Goal: Task Accomplishment & Management: Manage account settings

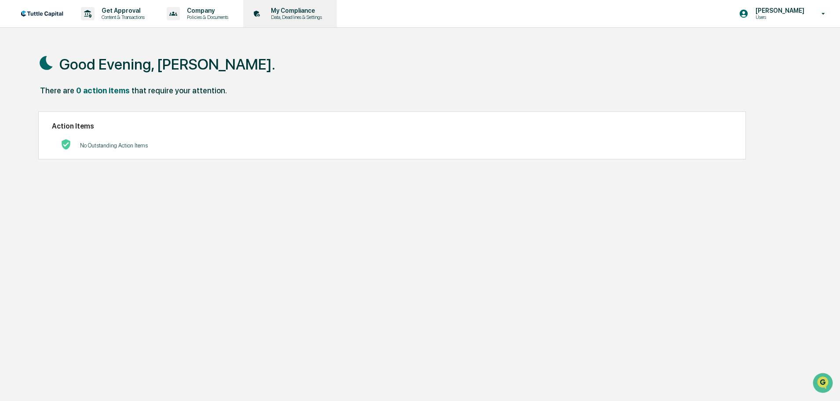
click at [313, 9] on p "My Compliance" at bounding box center [295, 10] width 62 height 7
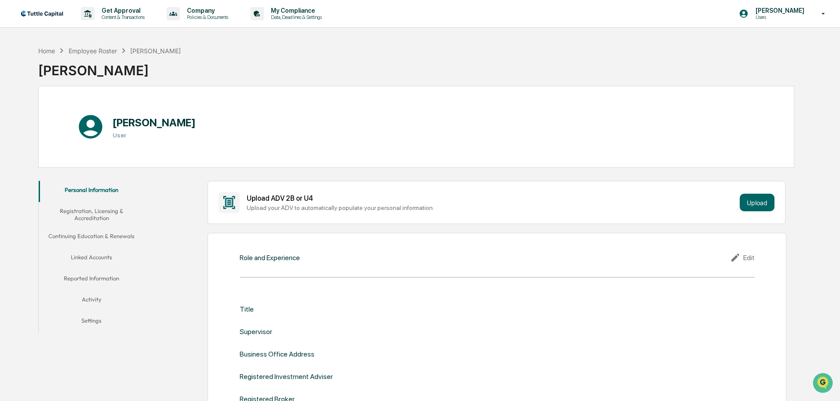
click at [106, 210] on button "Registration, Licensing & Accreditation" at bounding box center [92, 214] width 106 height 25
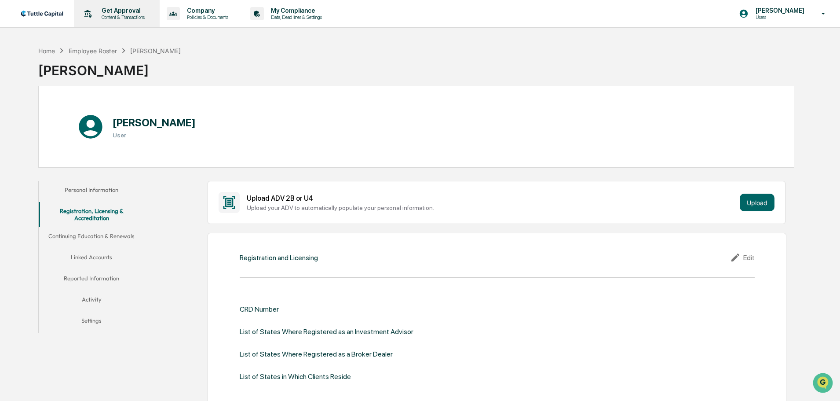
click at [130, 16] on p "Content & Transactions" at bounding box center [122, 17] width 55 height 6
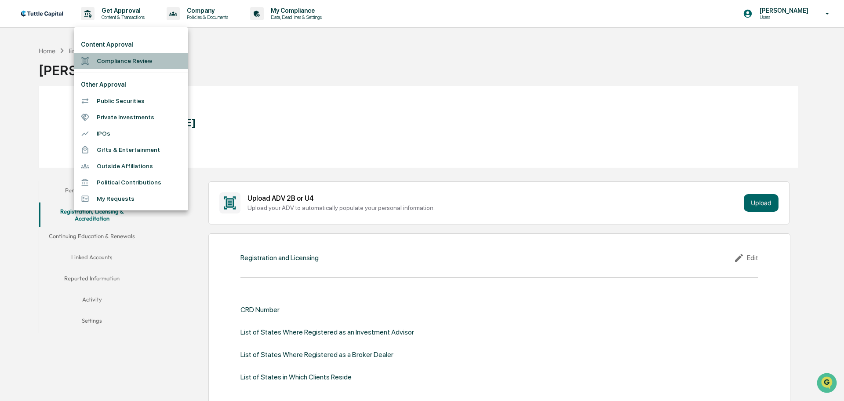
click at [134, 57] on li "Compliance Review" at bounding box center [131, 61] width 114 height 16
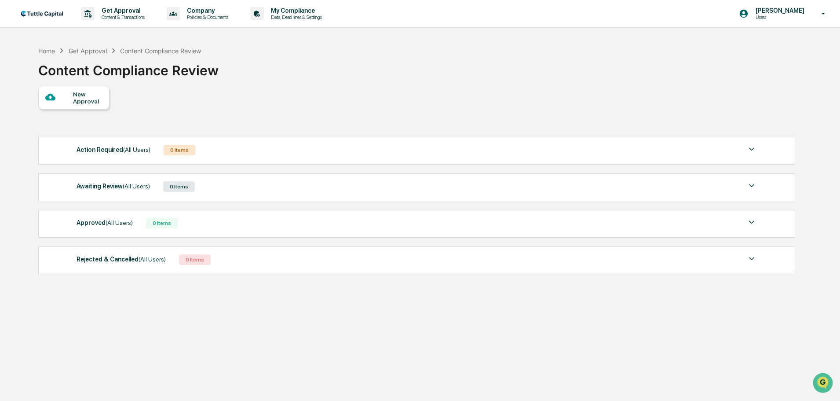
click at [86, 102] on div "New Approval" at bounding box center [87, 98] width 29 height 14
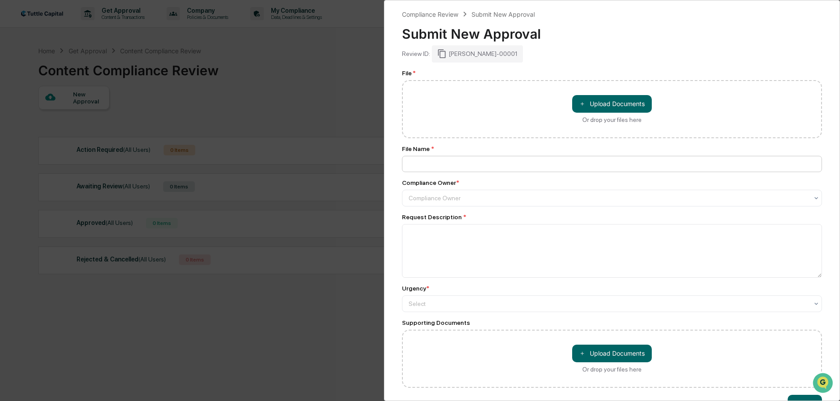
scroll to position [30, 0]
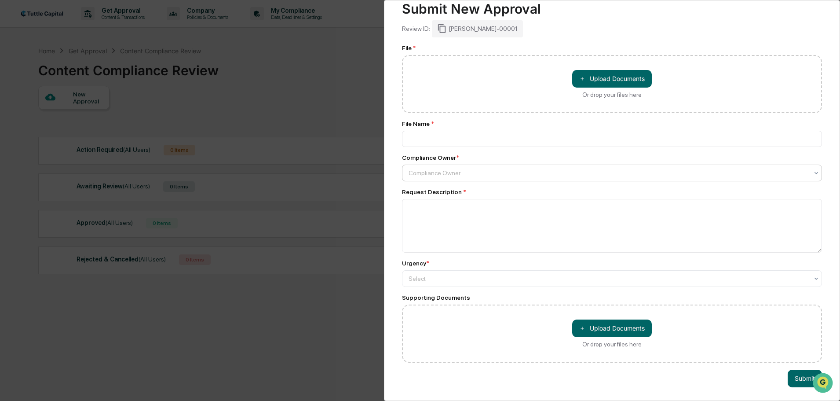
click at [432, 168] on div at bounding box center [608, 172] width 400 height 9
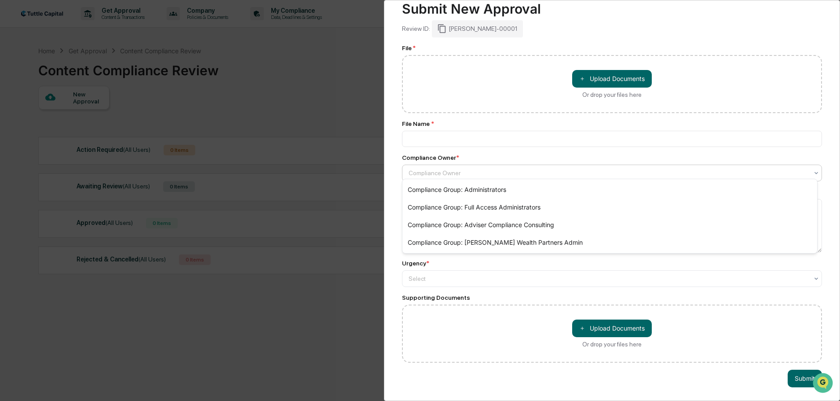
click at [395, 206] on div "Compliance Review Submit New Approval Submit New Approval Review ID: [PERSON_NA…" at bounding box center [612, 200] width 456 height 401
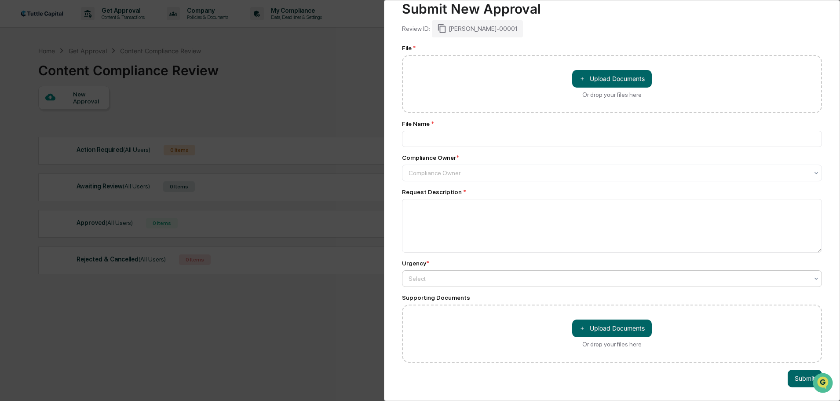
click at [579, 274] on div at bounding box center [608, 278] width 400 height 9
click at [400, 248] on div "Compliance Review Submit New Approval Submit New Approval Review ID: [PERSON_NA…" at bounding box center [612, 200] width 456 height 401
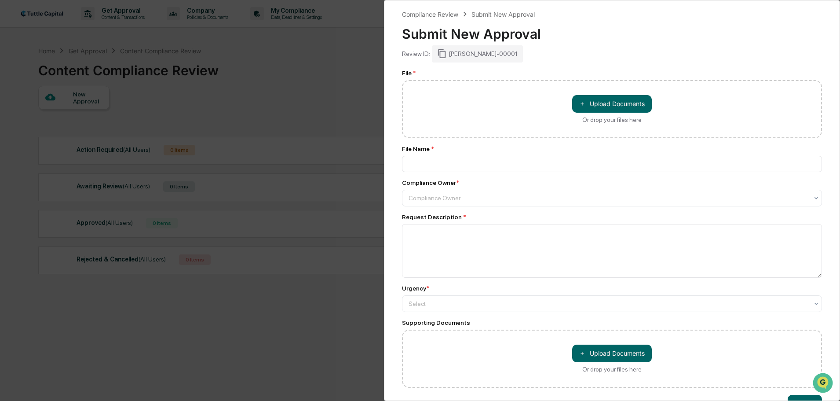
click at [314, 70] on div "Compliance Review Submit New Approval Submit New Approval Review ID: [PERSON_NA…" at bounding box center [420, 200] width 840 height 401
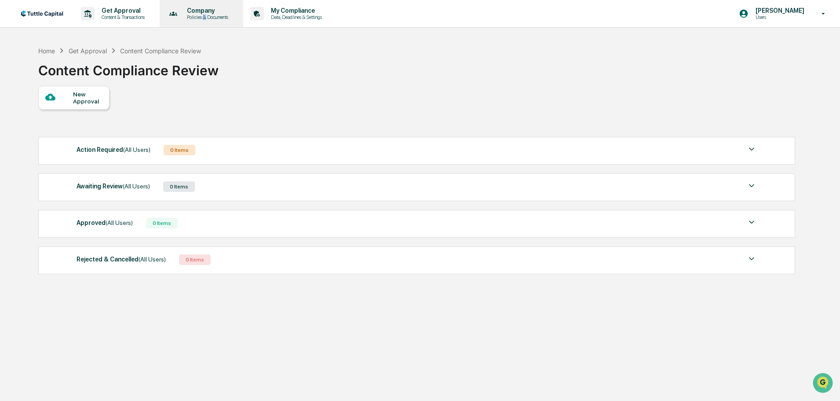
click at [209, 21] on div "Company Policies & Documents" at bounding box center [200, 13] width 75 height 27
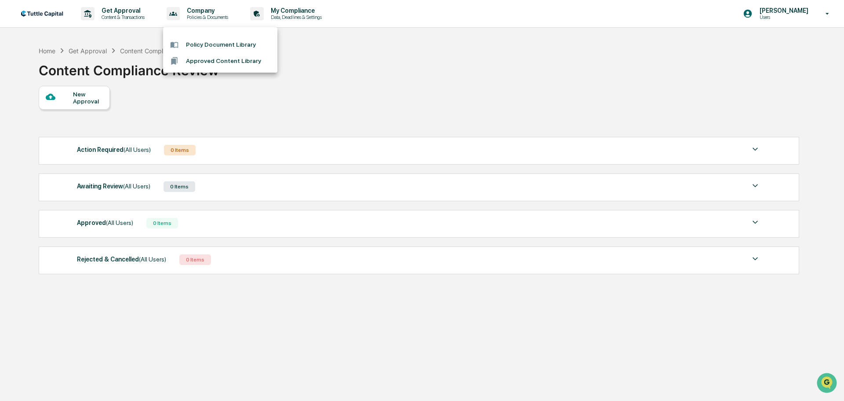
click at [212, 106] on div at bounding box center [422, 200] width 844 height 401
click at [83, 101] on div "New Approval" at bounding box center [87, 98] width 29 height 14
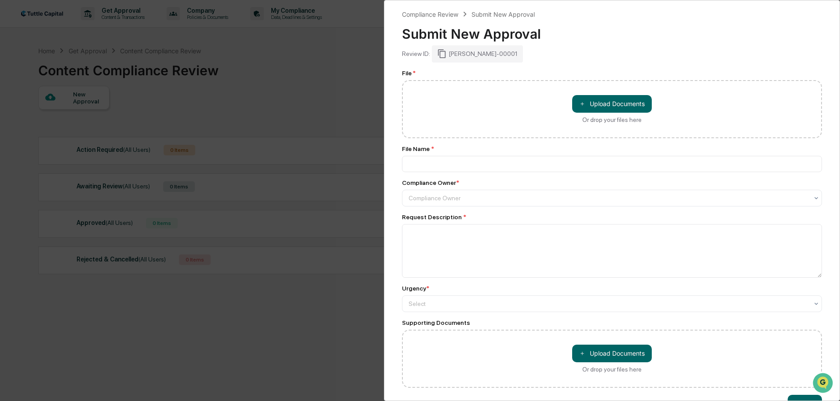
click at [349, 90] on div "Compliance Review Submit New Approval Submit New Approval Review ID: [PERSON_NA…" at bounding box center [420, 200] width 840 height 401
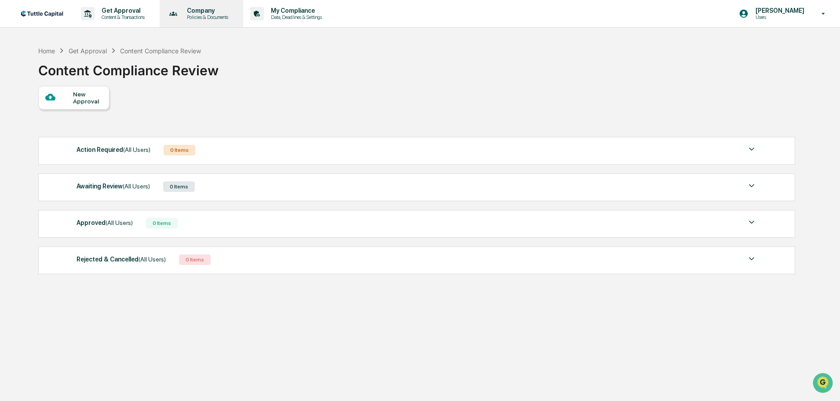
click at [218, 10] on p "Company" at bounding box center [206, 10] width 53 height 7
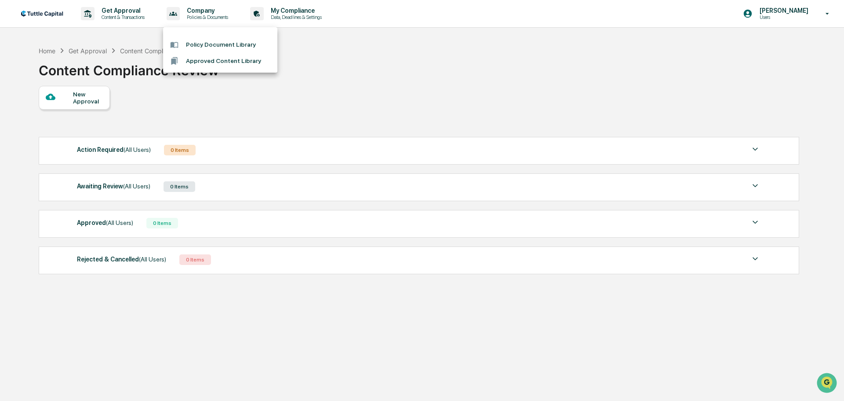
click at [324, 57] on div at bounding box center [422, 200] width 844 height 401
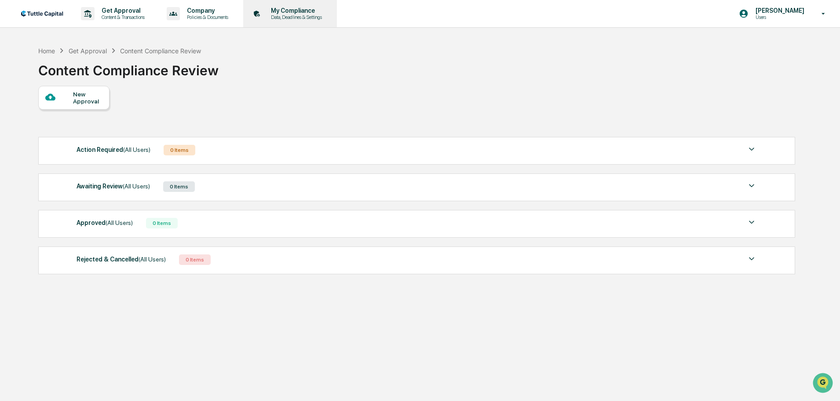
click at [302, 12] on p "My Compliance" at bounding box center [295, 10] width 62 height 7
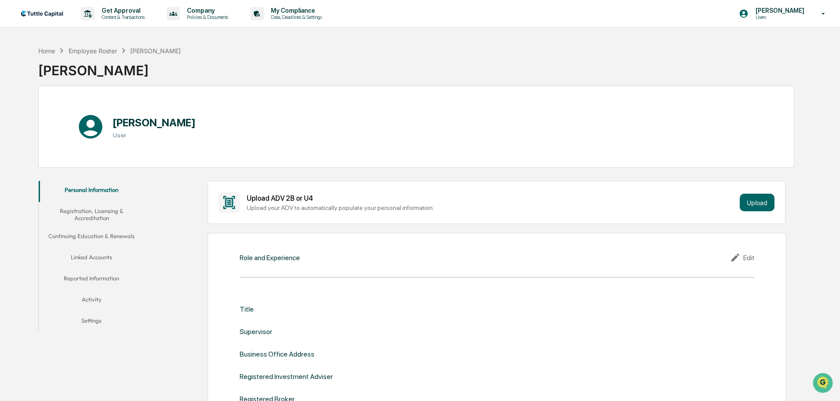
click at [96, 237] on button "Continuing Education & Renewals" at bounding box center [92, 237] width 106 height 21
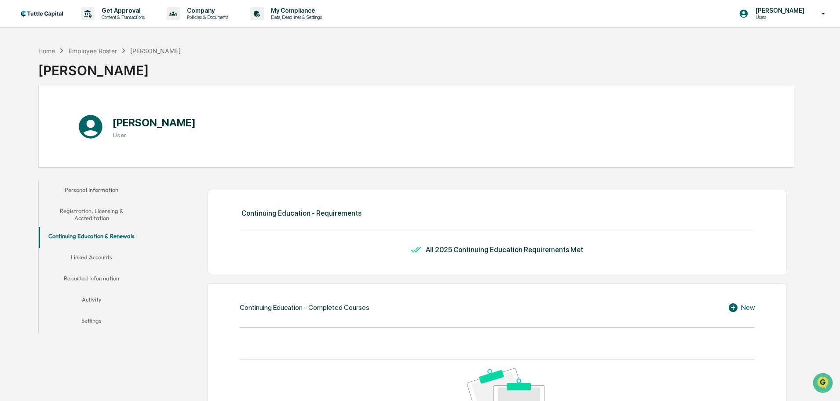
click at [101, 187] on button "Personal Information" at bounding box center [92, 191] width 106 height 21
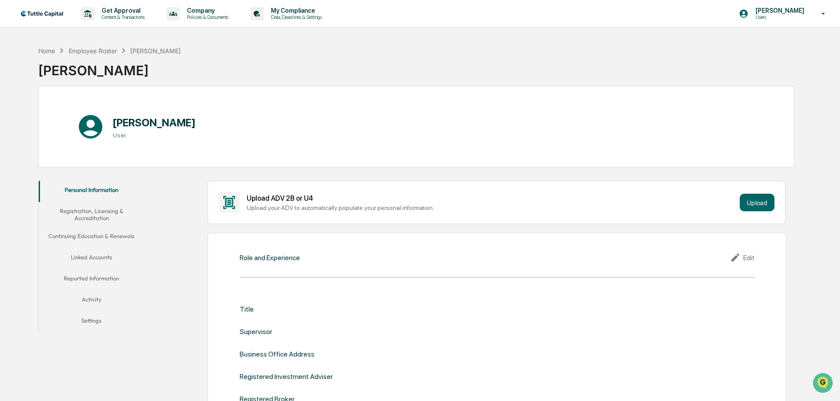
click at [99, 213] on button "Registration, Licensing & Accreditation" at bounding box center [92, 214] width 106 height 25
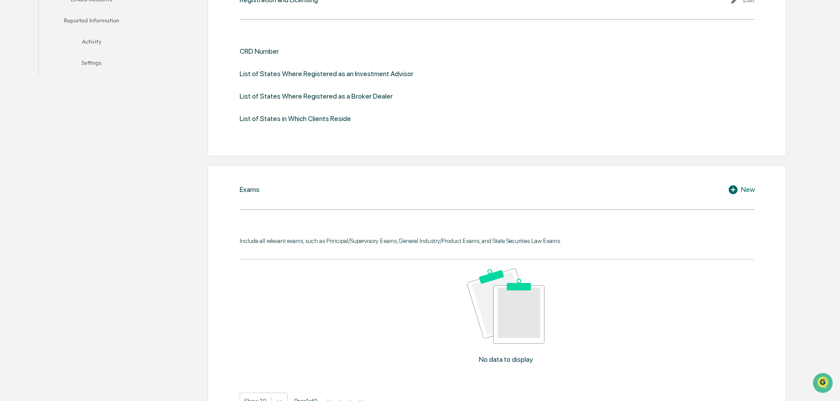
scroll to position [264, 0]
